Goal: Task Accomplishment & Management: Manage account settings

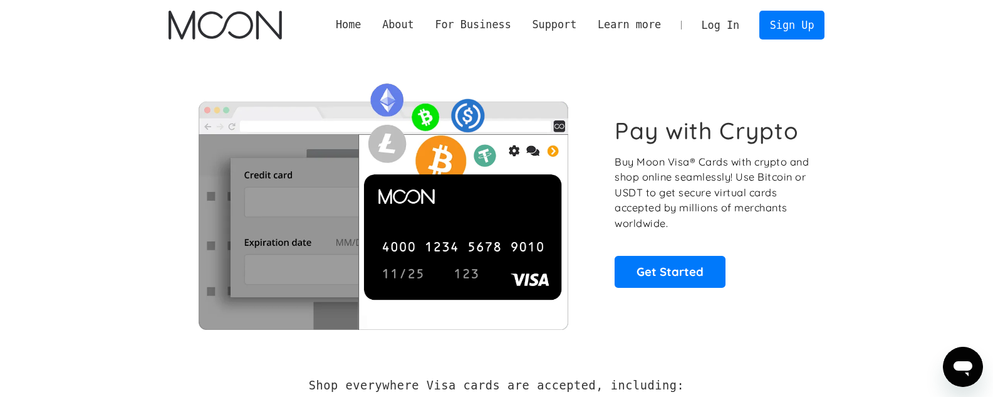
click at [732, 19] on link "Log In" at bounding box center [720, 25] width 59 height 28
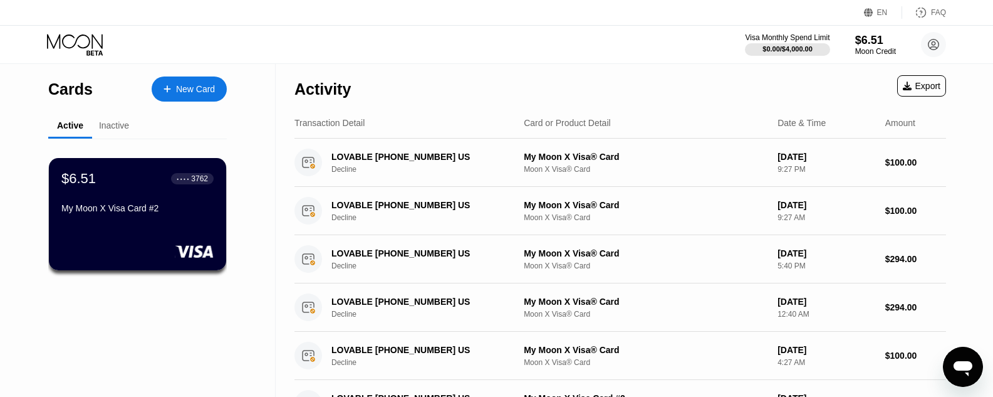
click at [127, 205] on div "$6.51 ● ● ● ● 3762 My Moon X Visa Card #2" at bounding box center [137, 194] width 152 height 48
